Goal: Download file/media

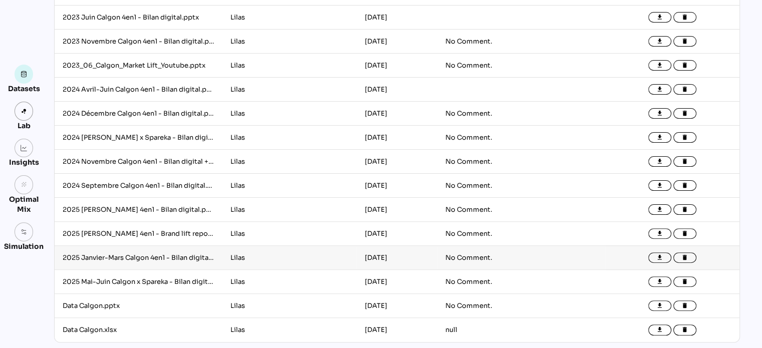
scroll to position [257, 0]
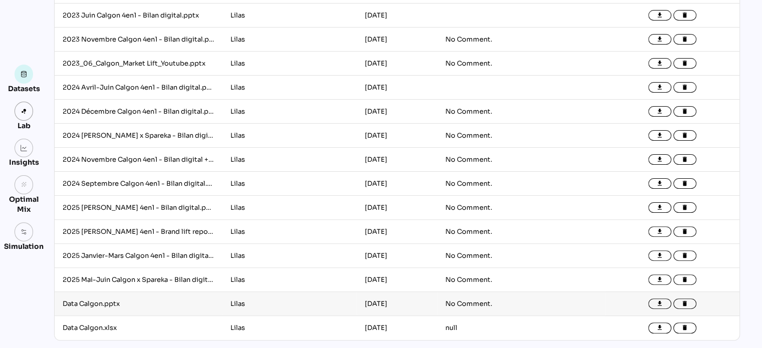
click at [456, 307] on td "No Comment." at bounding box center [521, 304] width 168 height 24
click at [424, 301] on td "[DATE]" at bounding box center [397, 304] width 81 height 24
click at [660, 331] on icon "file_download" at bounding box center [659, 328] width 7 height 7
click at [654, 304] on button "file_download" at bounding box center [659, 304] width 23 height 11
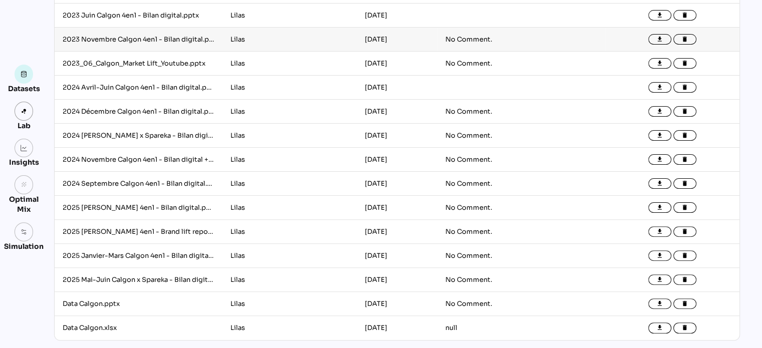
scroll to position [0, 0]
